Goal: Find specific page/section: Find specific page/section

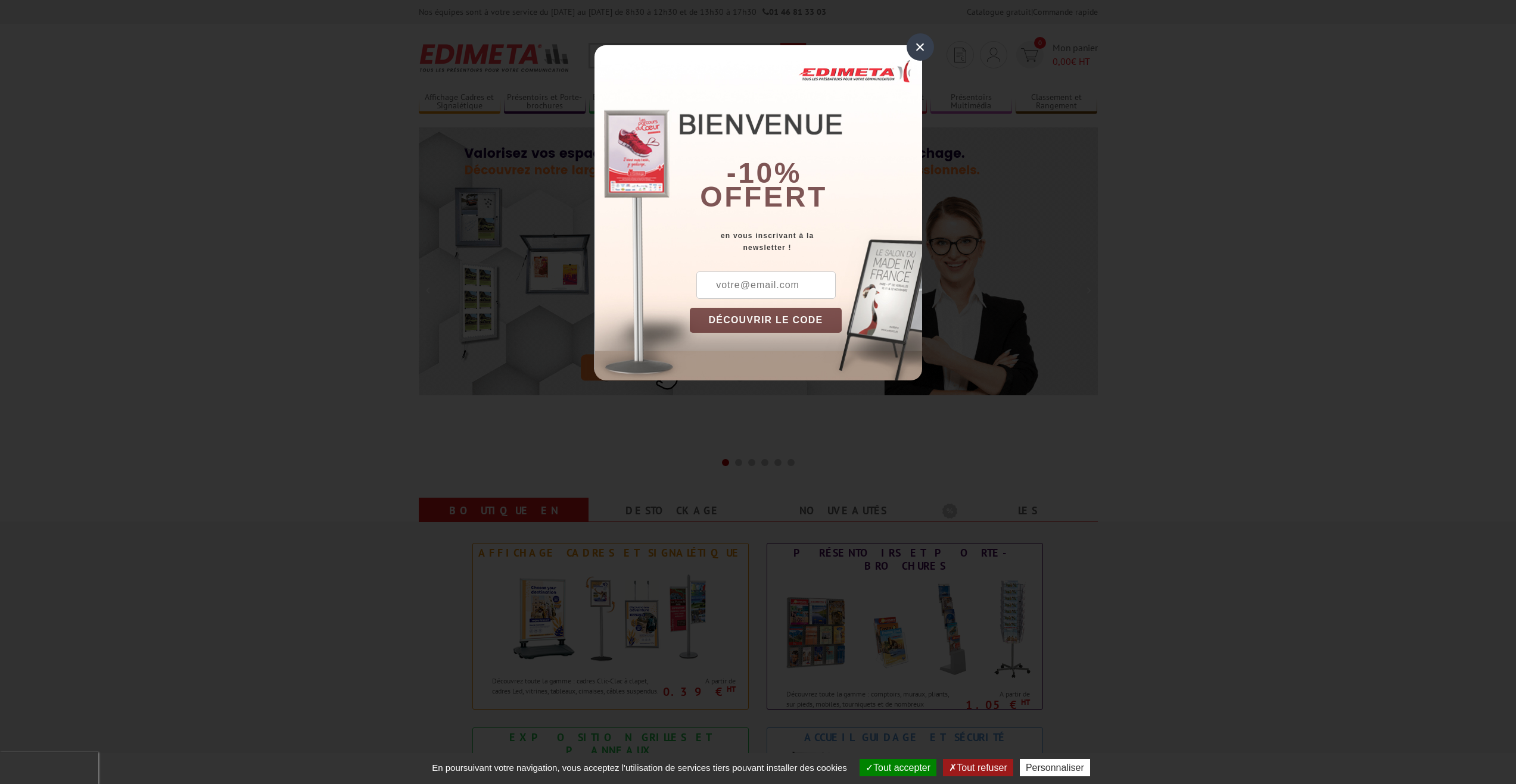
click at [918, 54] on div "×" at bounding box center [920, 47] width 27 height 27
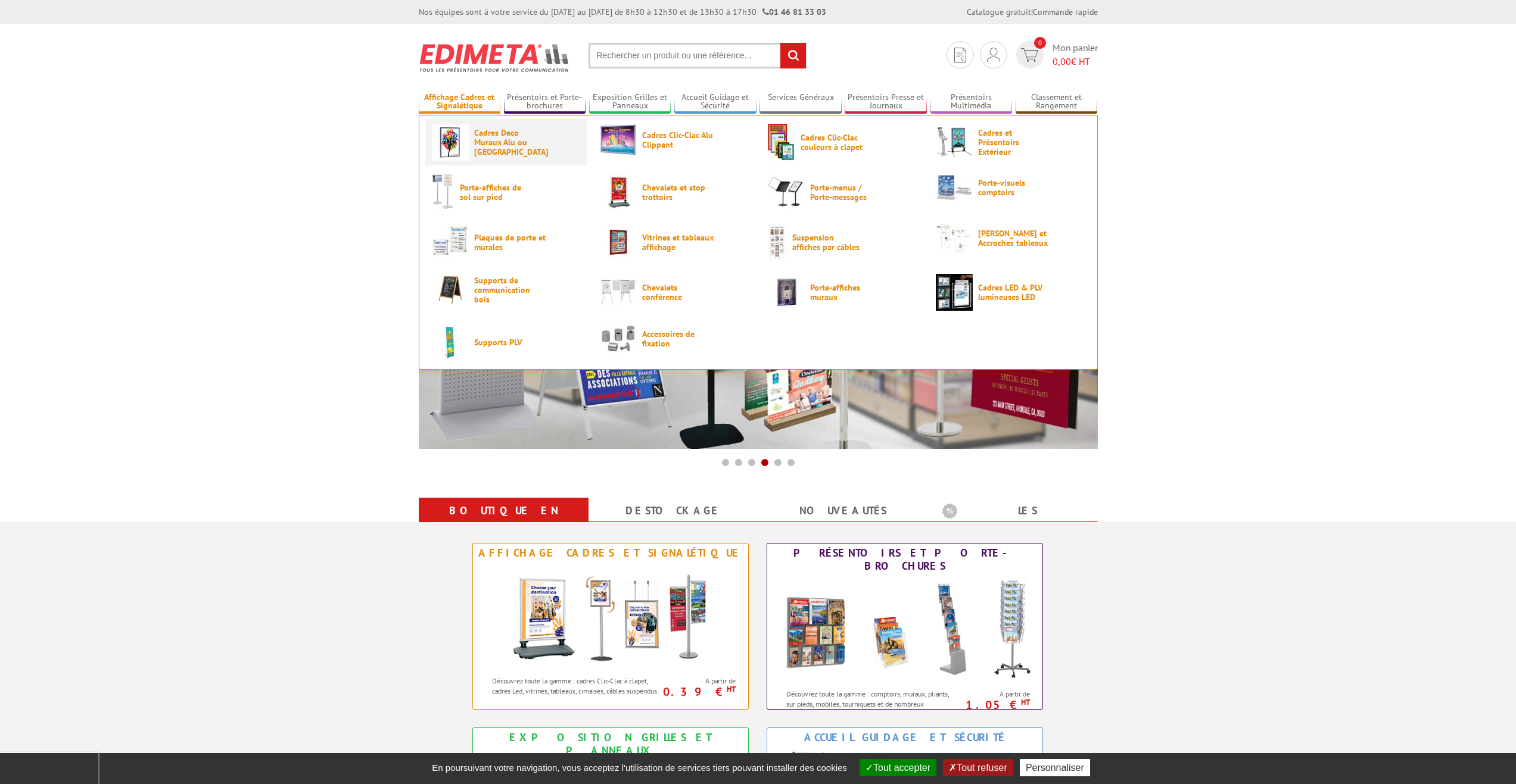
click at [556, 160] on link "Cadres Deco Muraux Alu ou [GEOGRAPHIC_DATA]" at bounding box center [505, 142] width 149 height 36
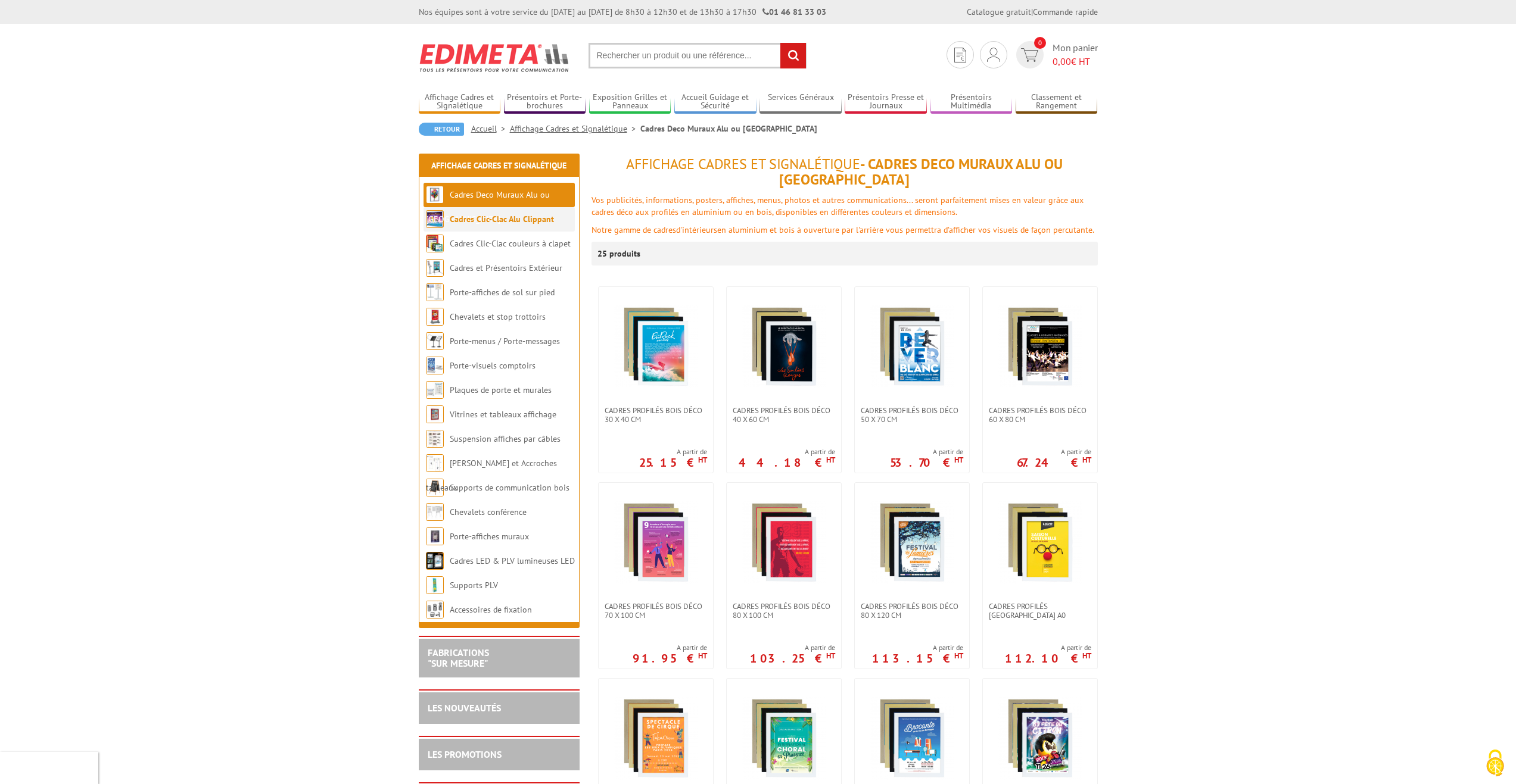
click at [530, 229] on li "Cadres Clic-Clac Alu Clippant" at bounding box center [499, 219] width 151 height 25
click at [502, 228] on li "Cadres Clic-Clac Alu Clippant" at bounding box center [499, 219] width 151 height 25
click at [511, 222] on link "Cadres Clic-Clac Alu Clippant" at bounding box center [502, 219] width 104 height 11
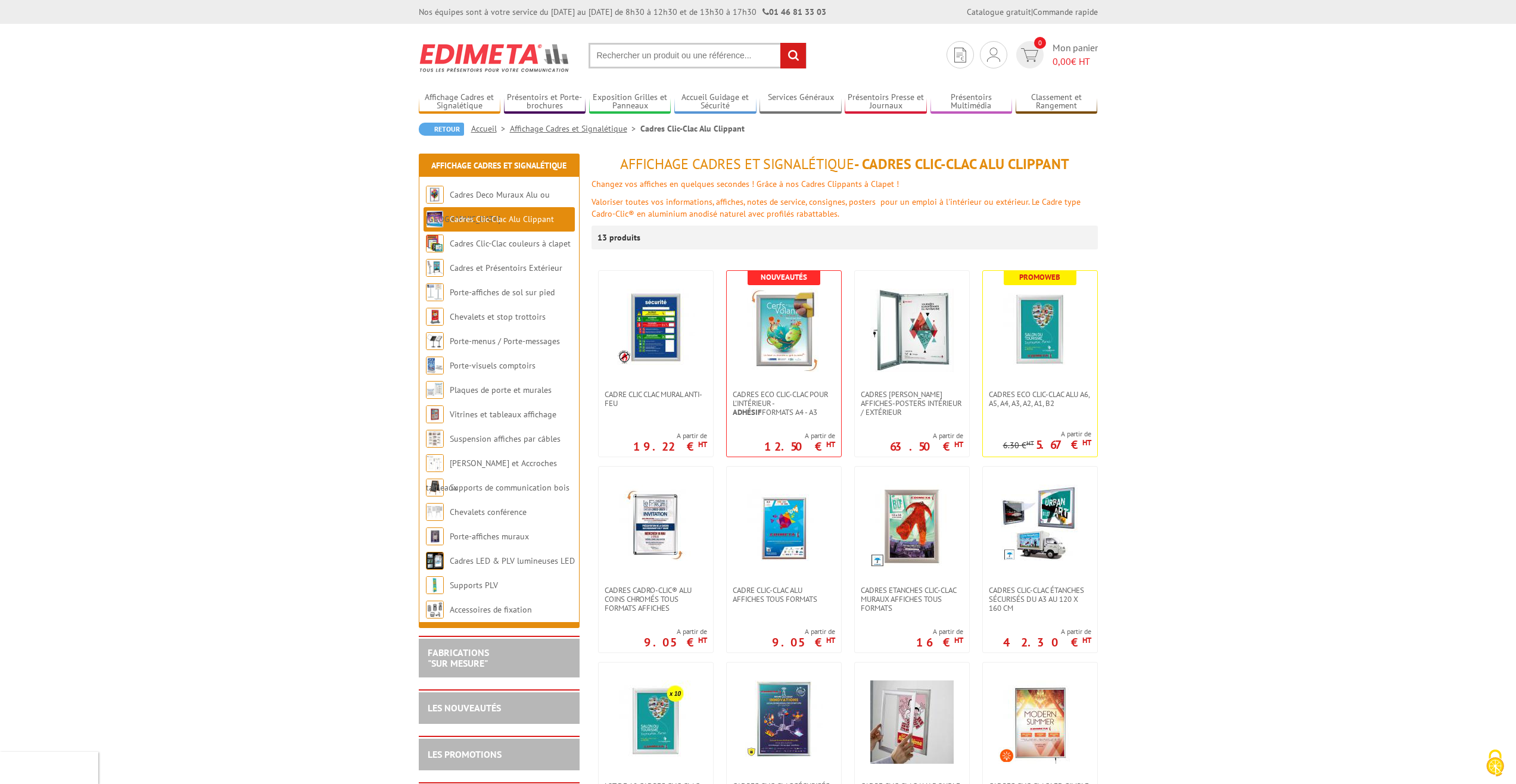
scroll to position [179, 0]
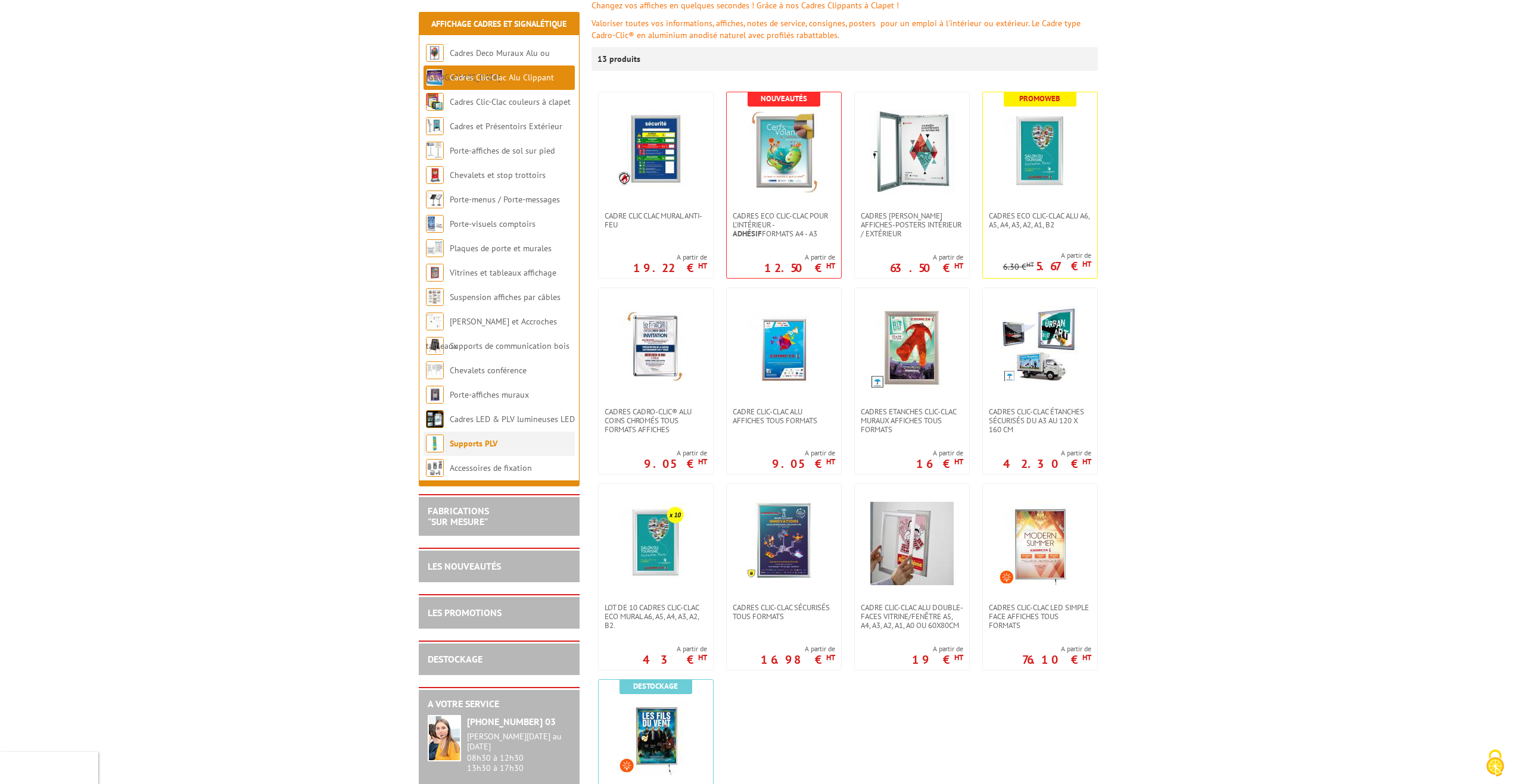
drag, startPoint x: 484, startPoint y: 433, endPoint x: 491, endPoint y: 432, distance: 7.1
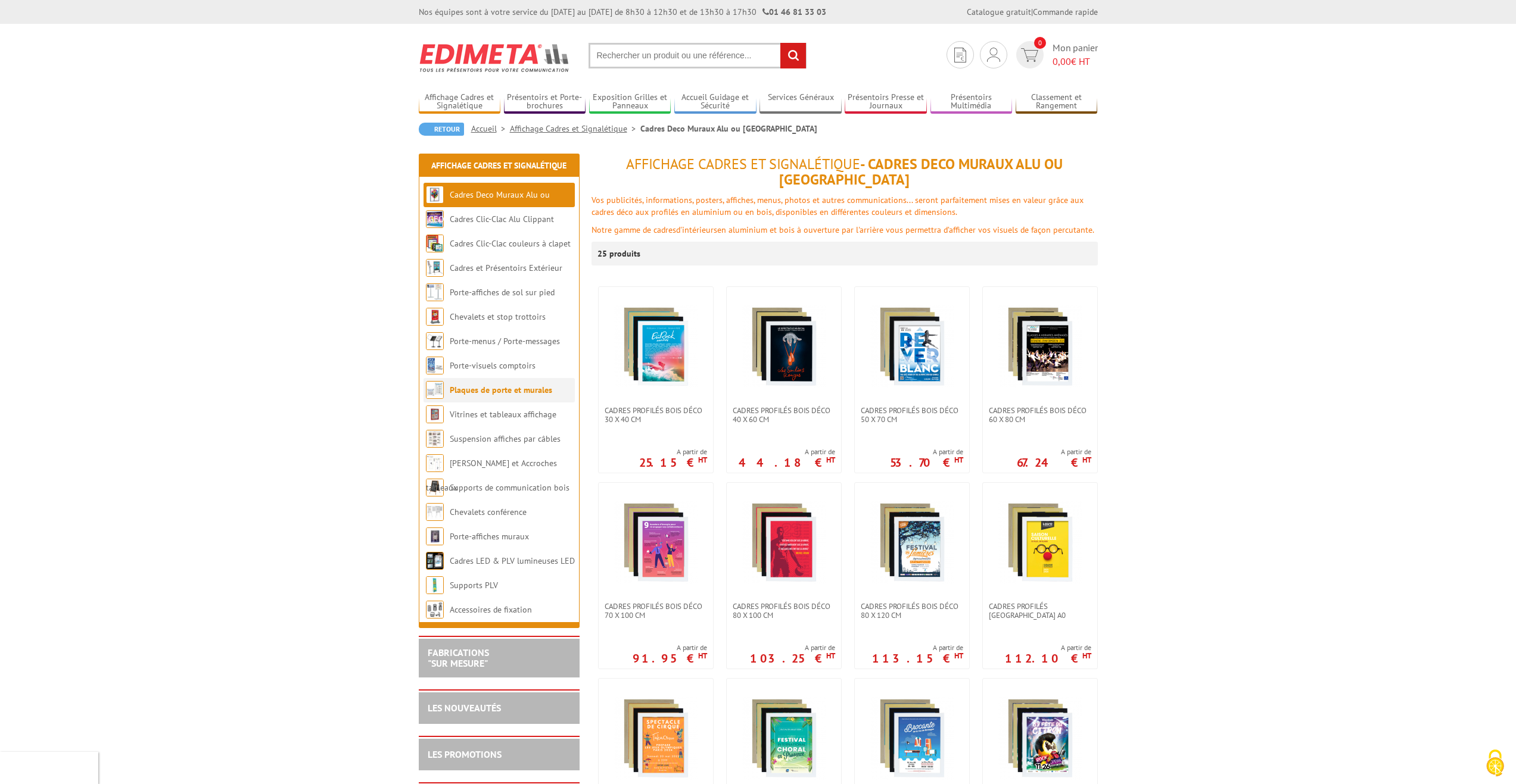
click at [515, 399] on li "Plaques de porte et murales" at bounding box center [499, 390] width 151 height 25
click at [442, 388] on img at bounding box center [435, 390] width 18 height 18
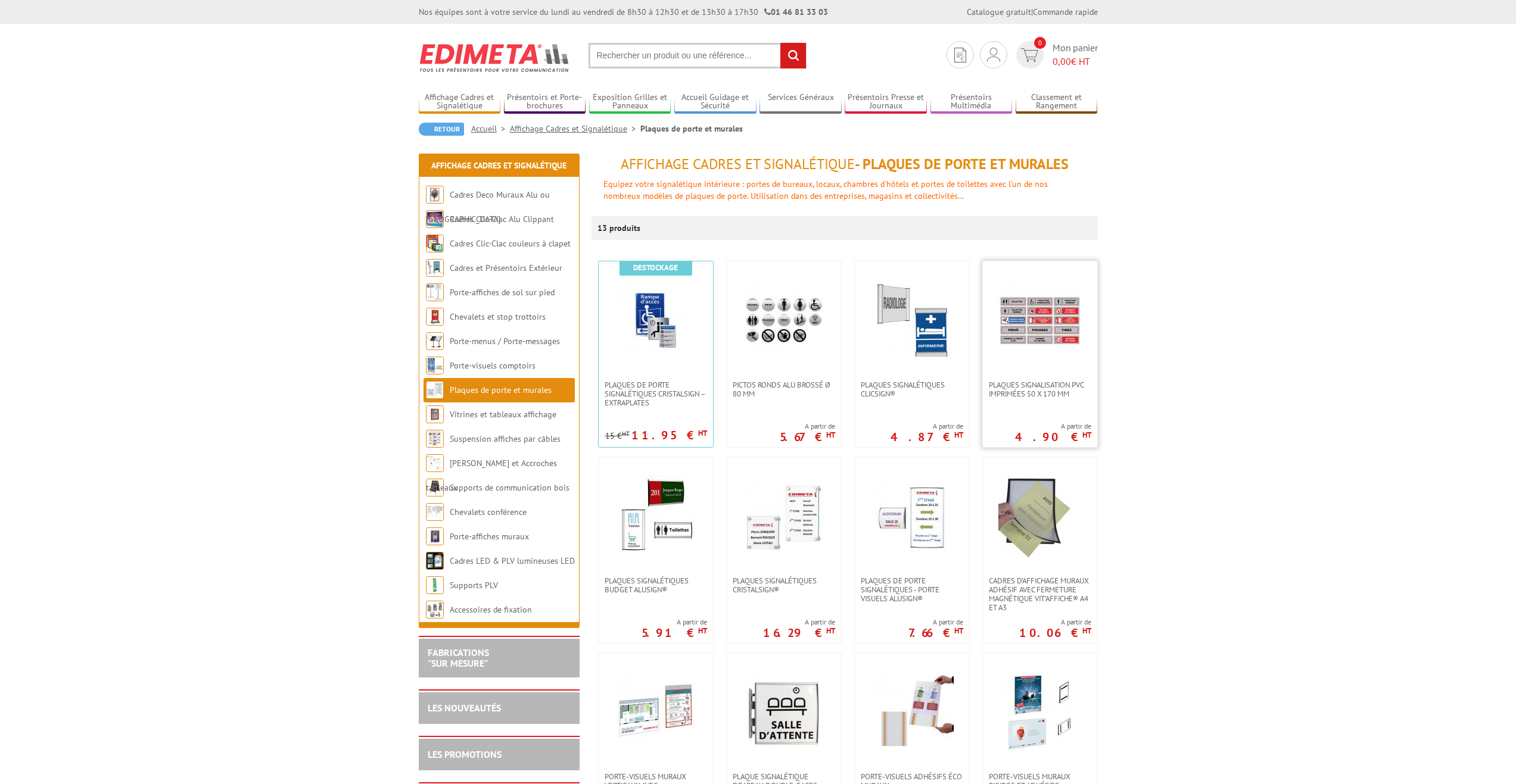
click at [985, 320] on link at bounding box center [1040, 321] width 114 height 119
